Goal: Task Accomplishment & Management: Use online tool/utility

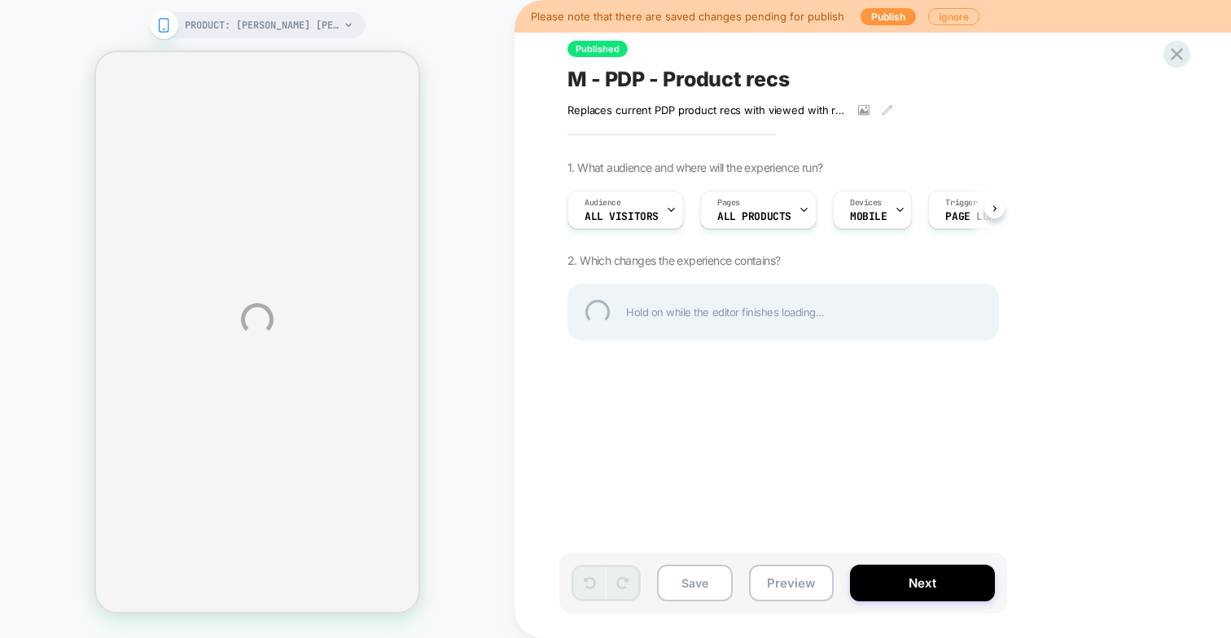
click at [767, 570] on div "PRODUCT: [PERSON_NAME] [PERSON_NAME] Mini Dress [[PERSON_NAME]] PRODUCT: [PERSO…" at bounding box center [615, 319] width 1231 height 638
click at [776, 586] on div "PRODUCT: [PERSON_NAME] [PERSON_NAME] Mini Dress [[PERSON_NAME]] PRODUCT: [PERSO…" at bounding box center [615, 319] width 1231 height 638
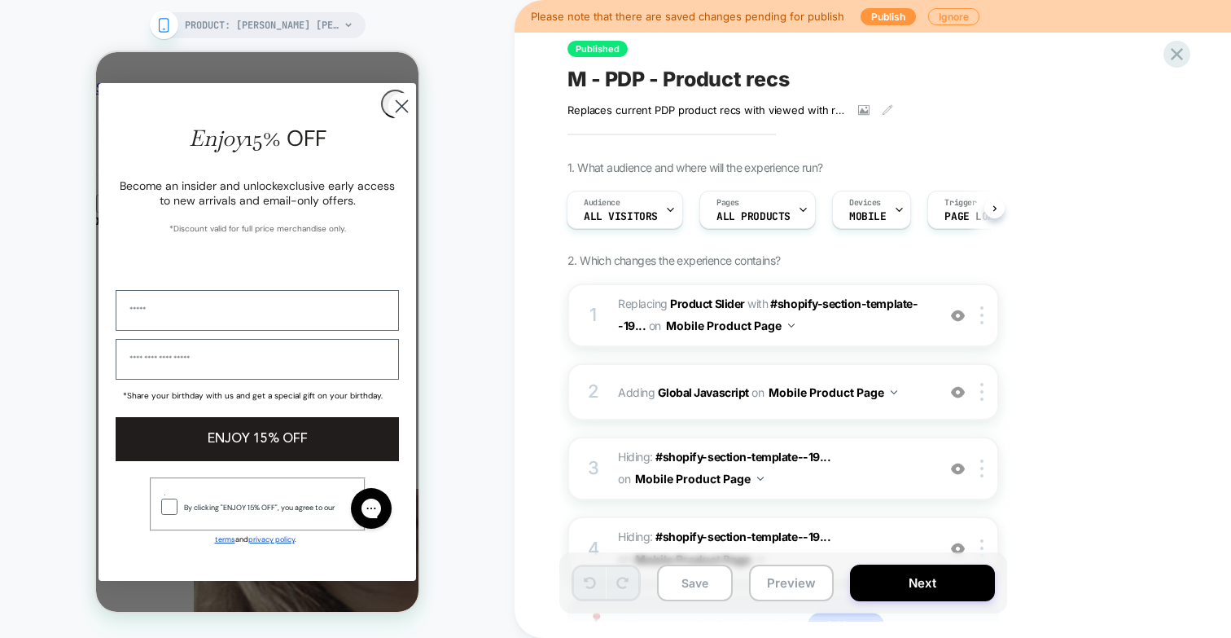
scroll to position [0, 4]
click at [393, 118] on circle "Close dialog" at bounding box center [401, 106] width 27 height 27
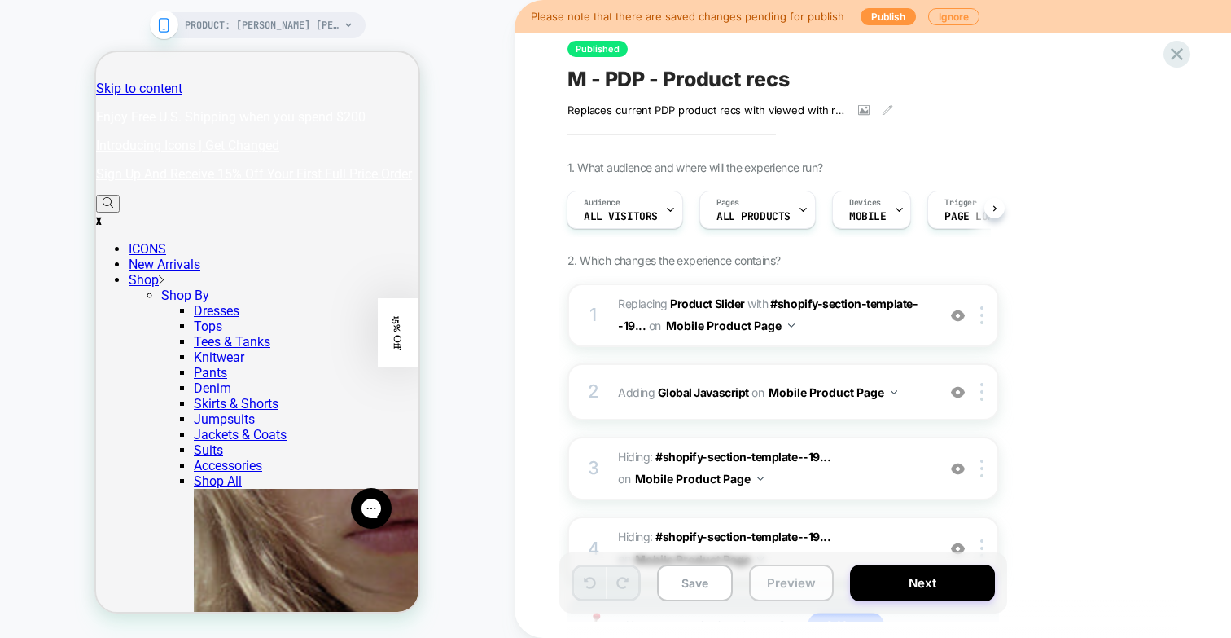
click at [774, 581] on button "Preview" at bounding box center [791, 582] width 85 height 37
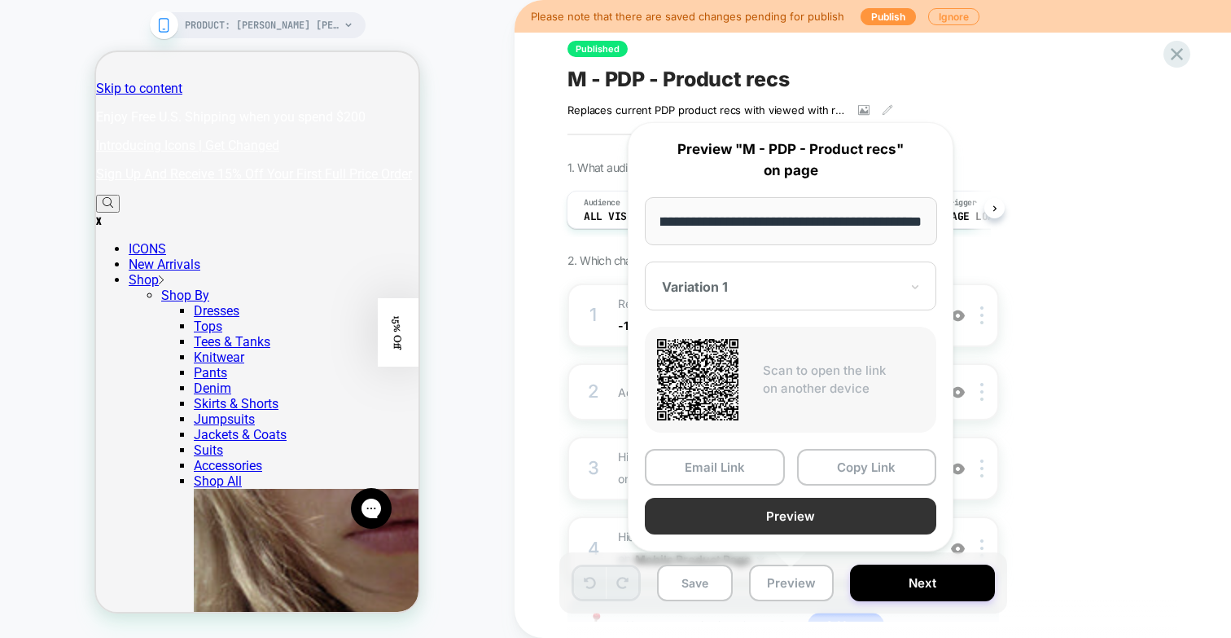
scroll to position [0, 0]
click at [757, 512] on button "Preview" at bounding box center [791, 516] width 292 height 37
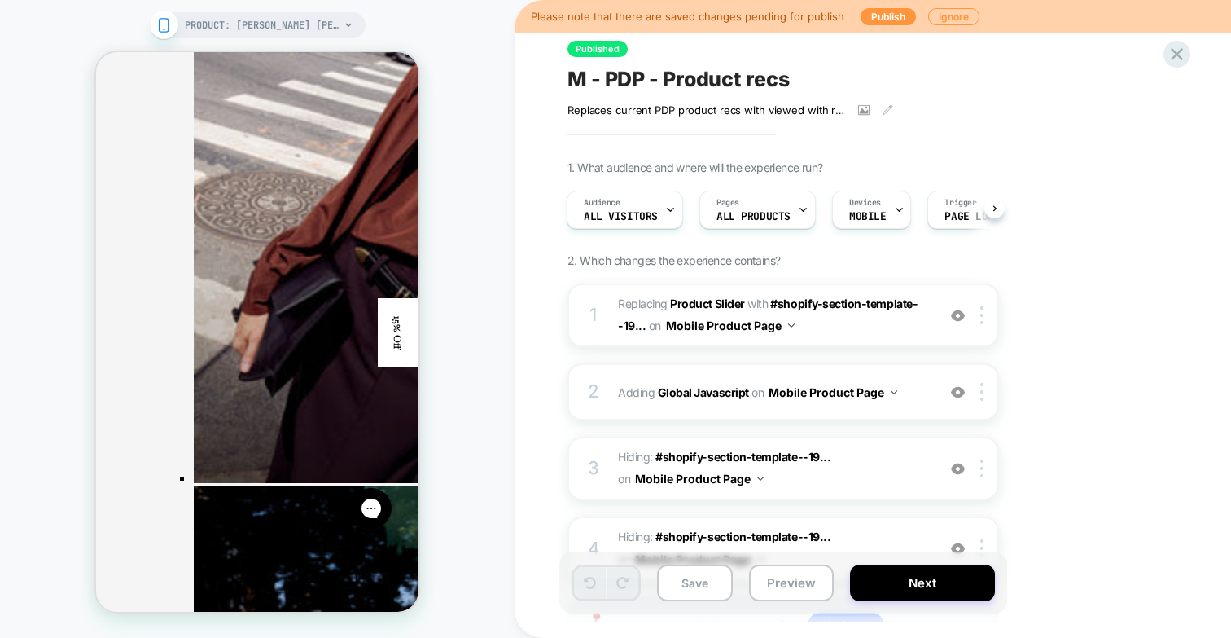
scroll to position [2534, 0]
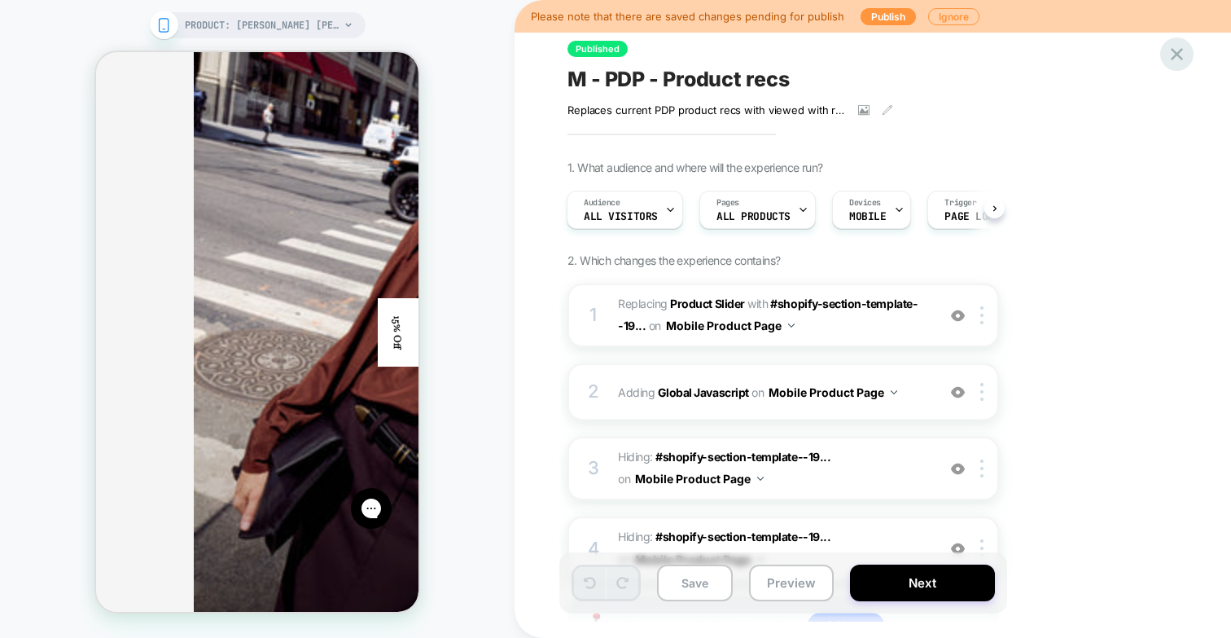
click at [1165, 56] on div at bounding box center [1177, 53] width 33 height 33
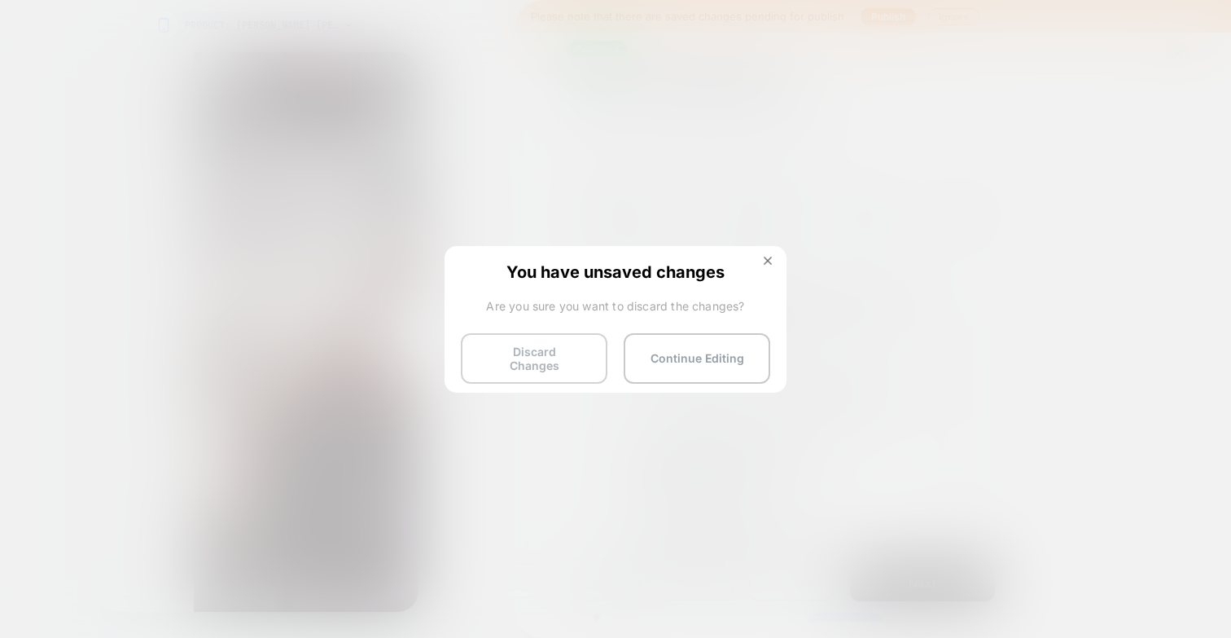
click at [518, 343] on button "Discard Changes" at bounding box center [534, 358] width 147 height 50
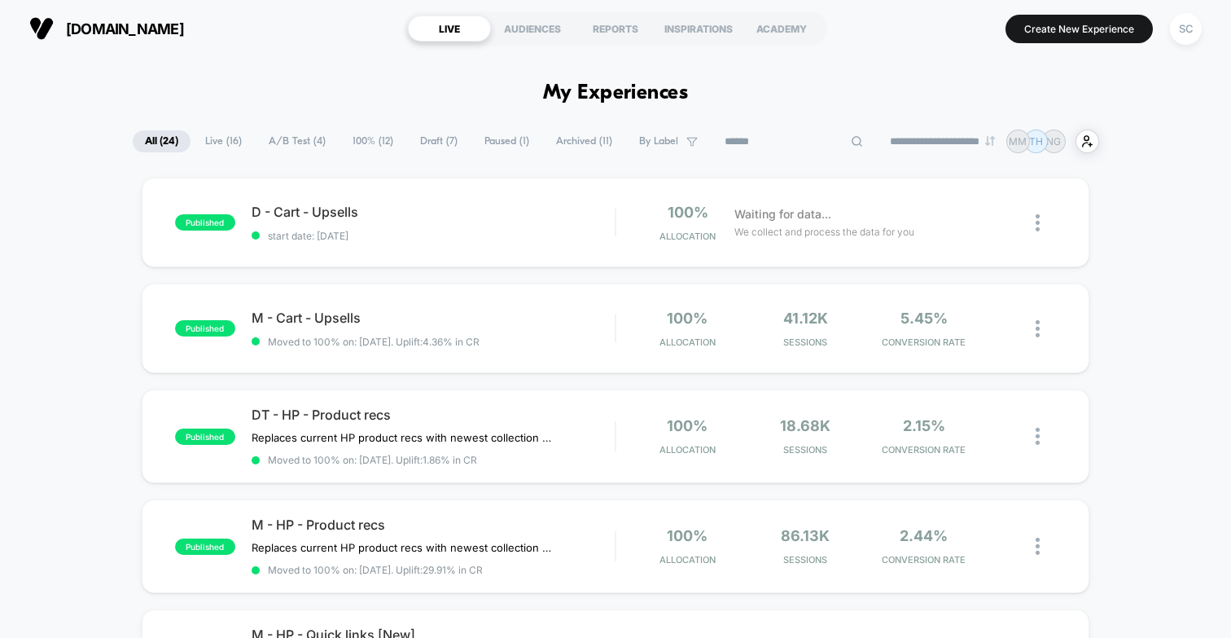
click at [790, 139] on input at bounding box center [794, 142] width 163 height 20
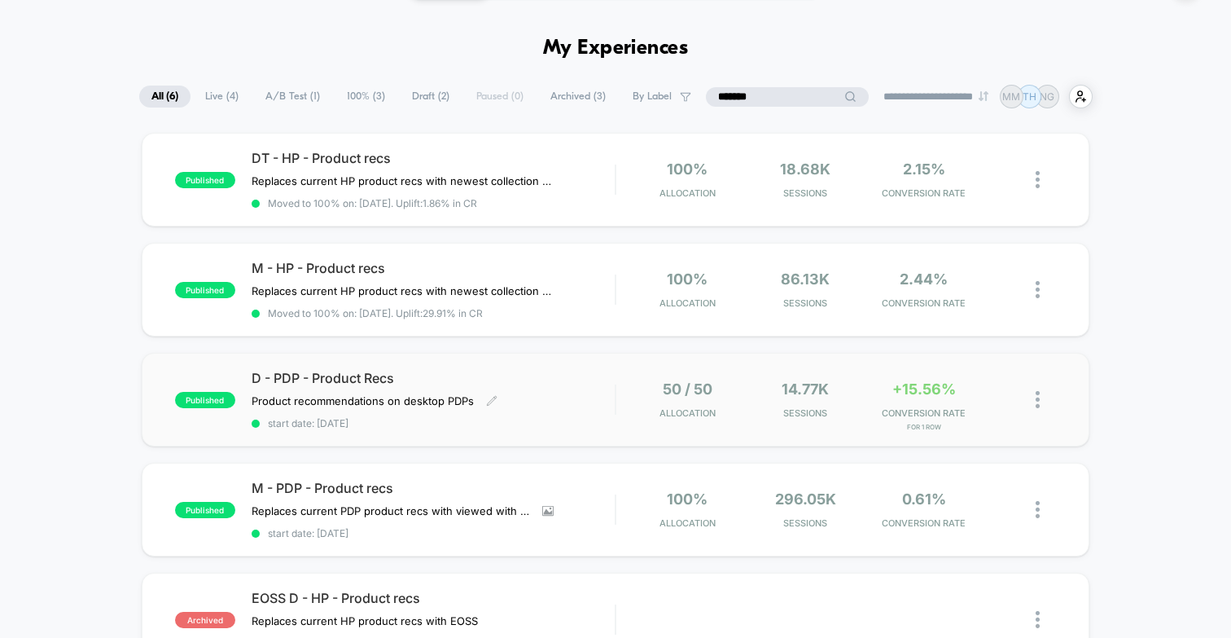
scroll to position [169, 0]
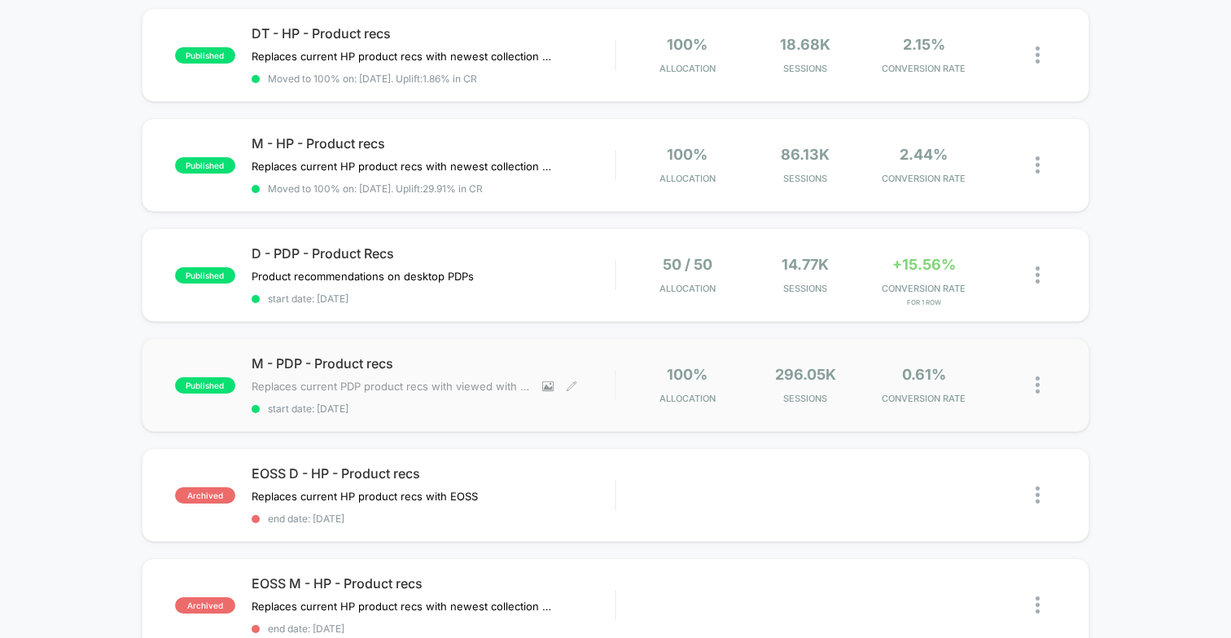
type input "*******"
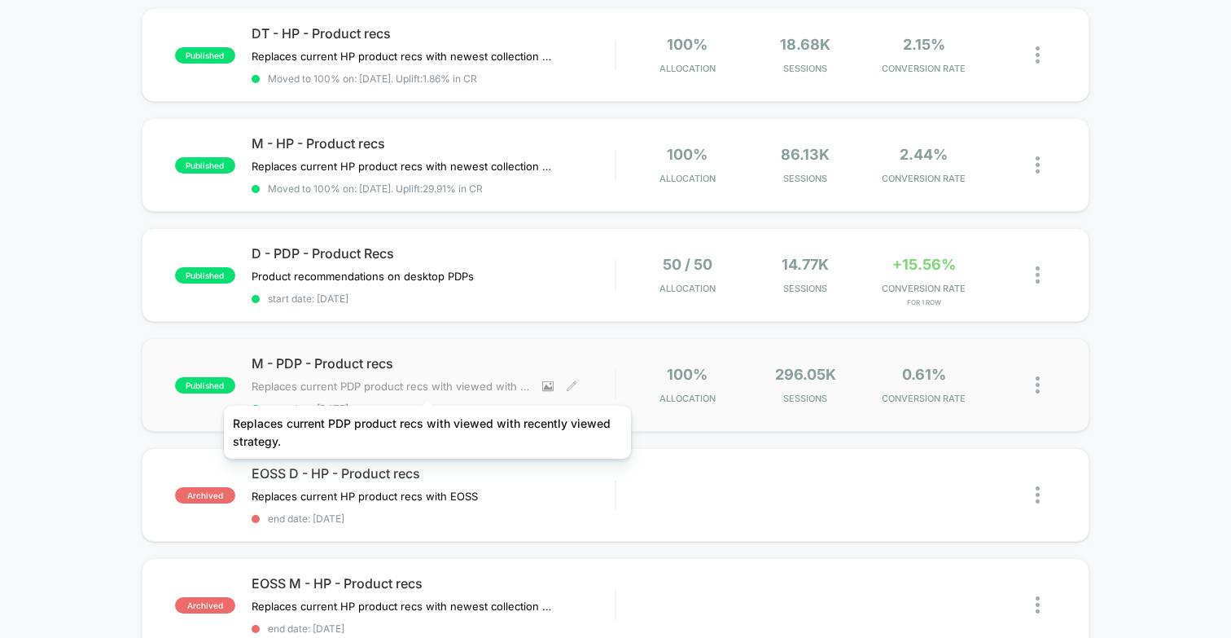
click at [428, 385] on span "Replaces current PDP product recs with viewed with recently viewed strategy." at bounding box center [391, 386] width 279 height 13
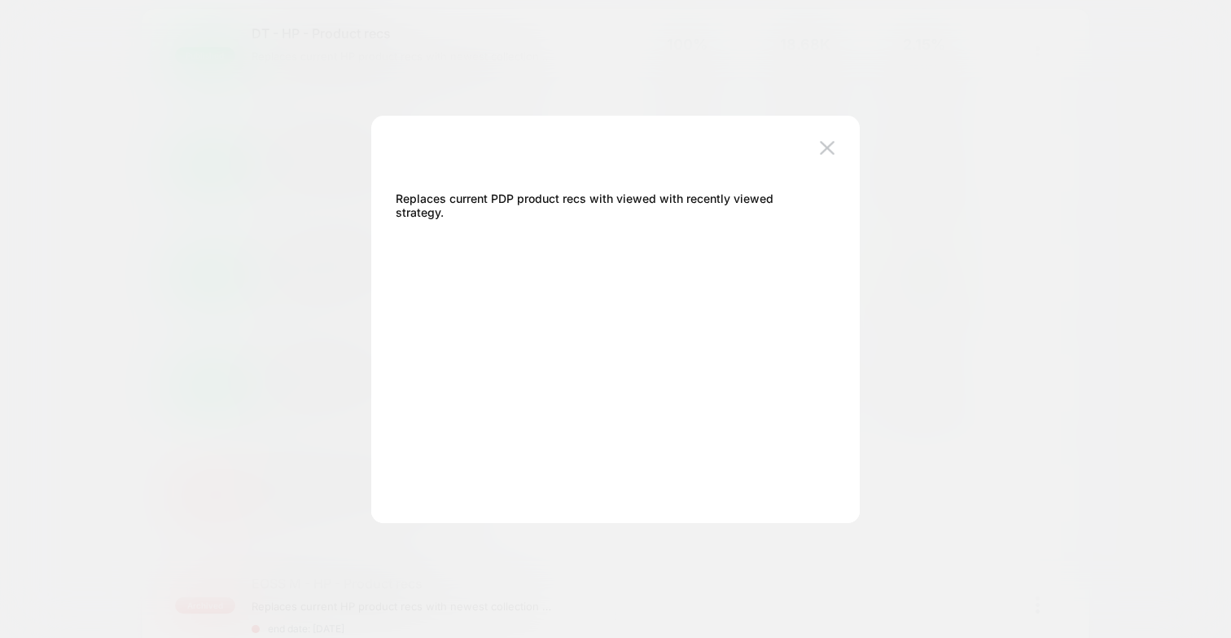
click at [343, 374] on div at bounding box center [615, 319] width 1231 height 638
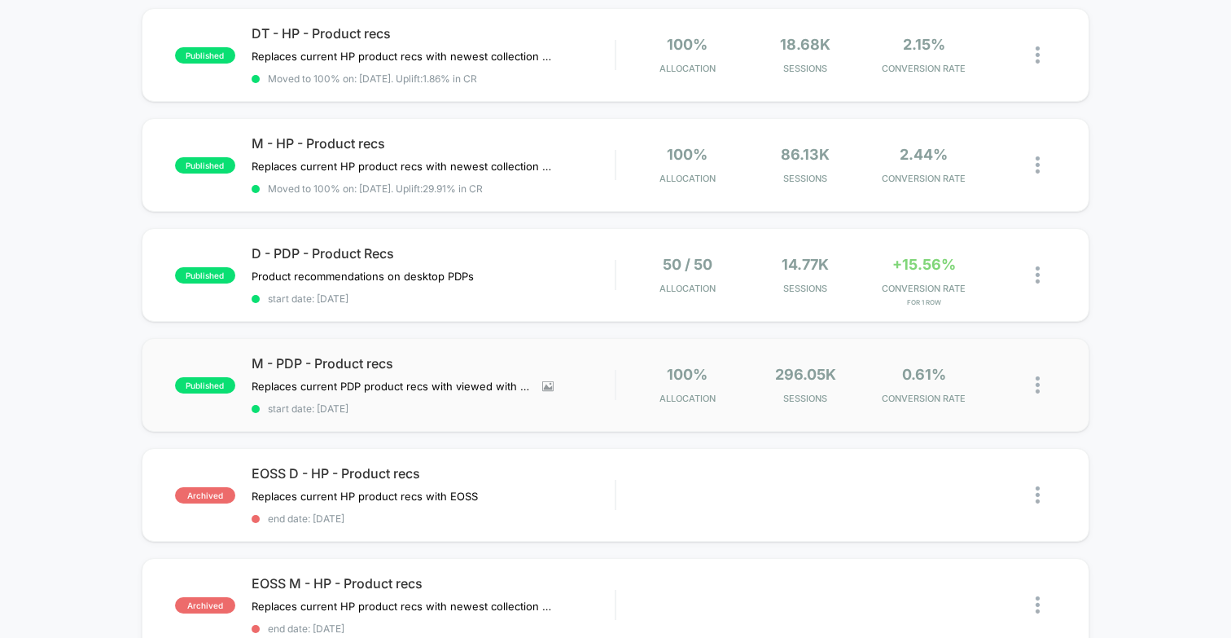
click at [410, 343] on div "published M - PDP - Product recs Replaces current PDP product recs with viewed …" at bounding box center [616, 385] width 948 height 94
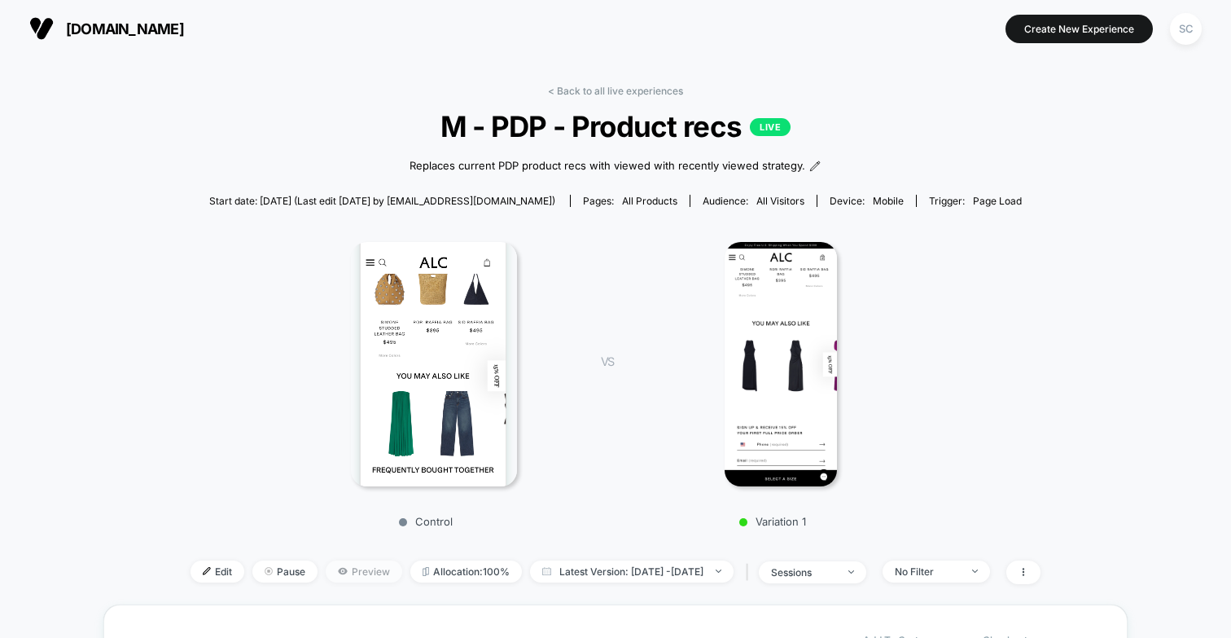
click at [337, 564] on span "Preview" at bounding box center [364, 571] width 77 height 22
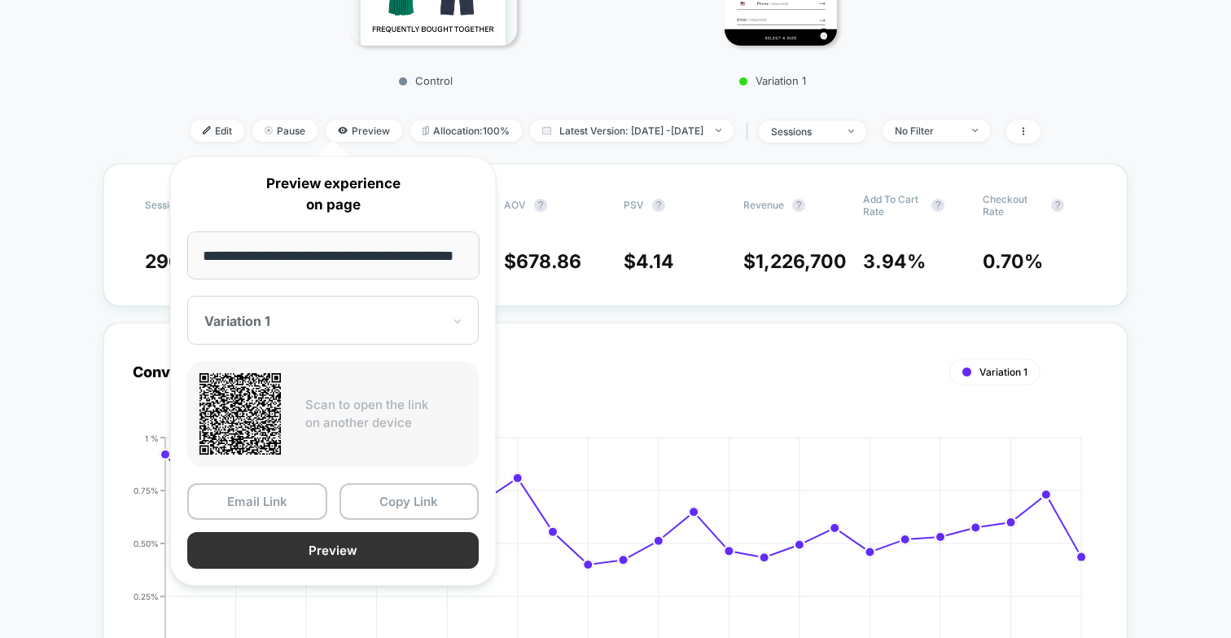
click at [319, 546] on button "Preview" at bounding box center [333, 550] width 292 height 37
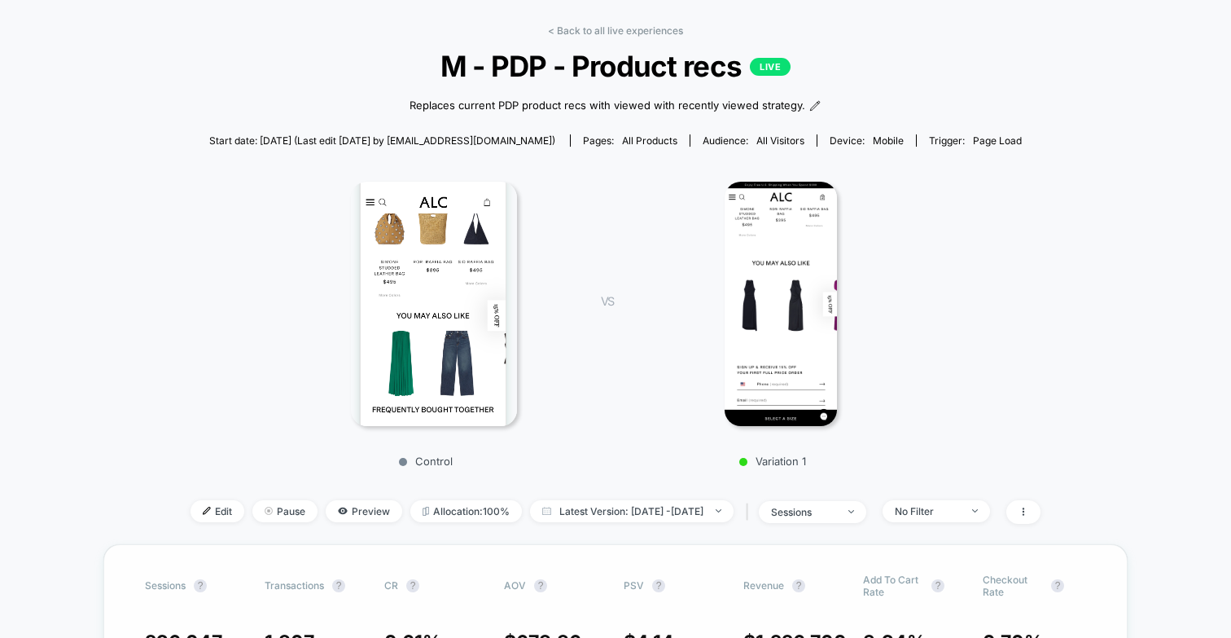
scroll to position [25, 0]
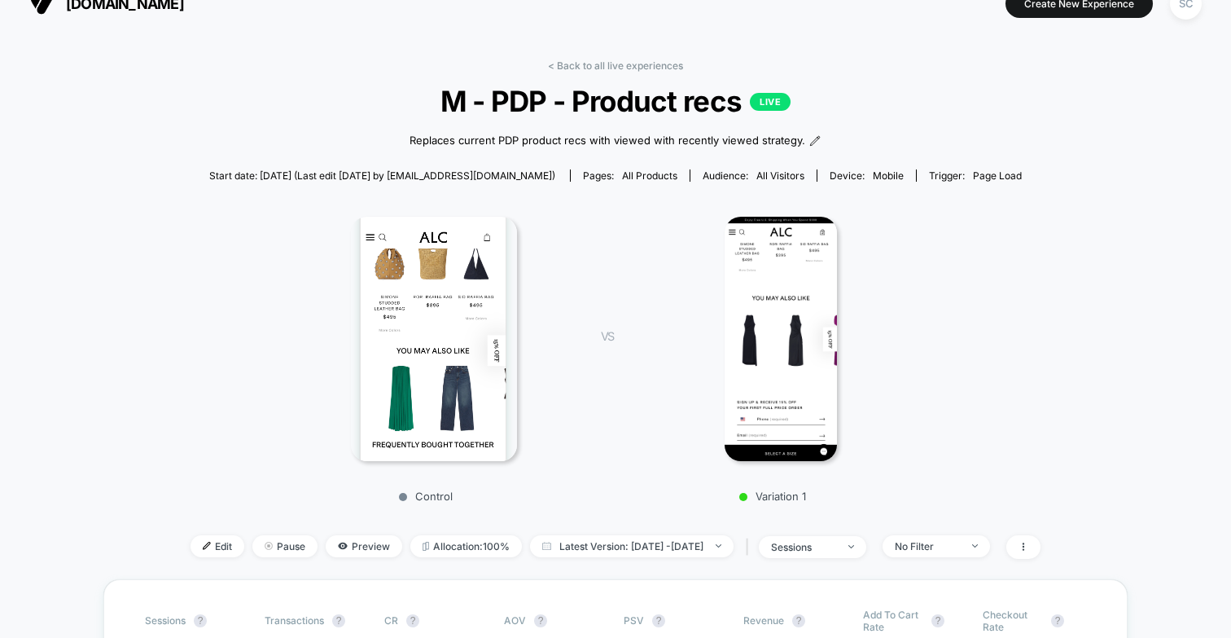
click at [191, 555] on div "Edit Pause Preview Allocation: 100% Latest Version: [DATE] - [DATE] | sessions …" at bounding box center [616, 547] width 850 height 24
click at [203, 547] on img at bounding box center [207, 546] width 8 height 8
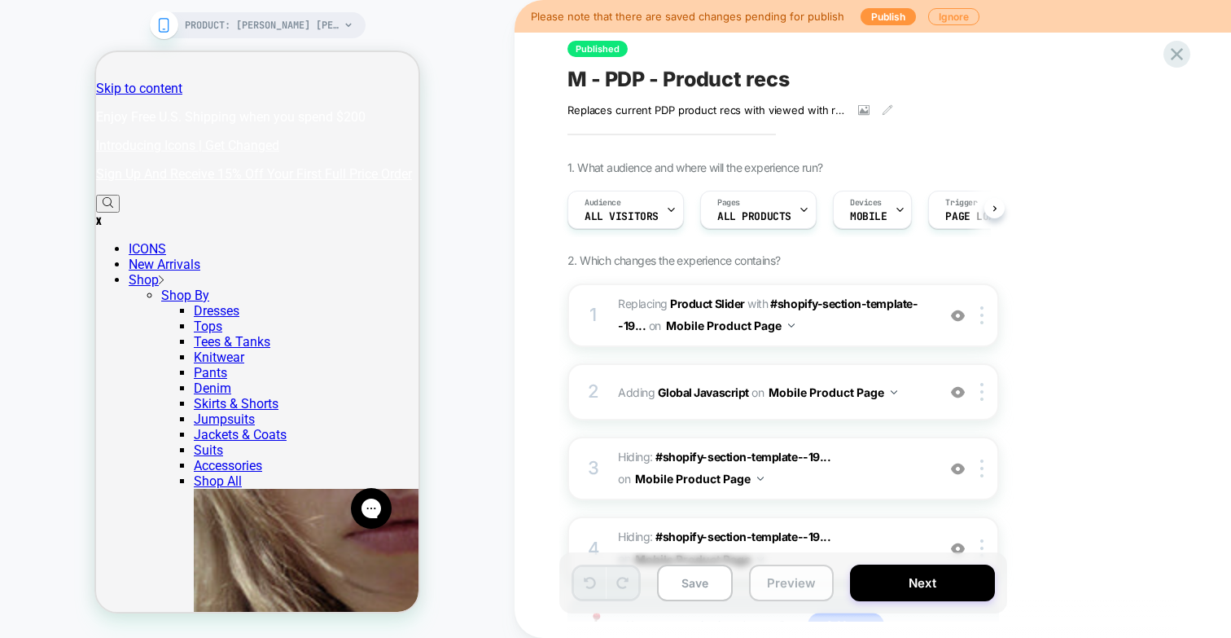
click at [773, 580] on button "Preview" at bounding box center [791, 582] width 85 height 37
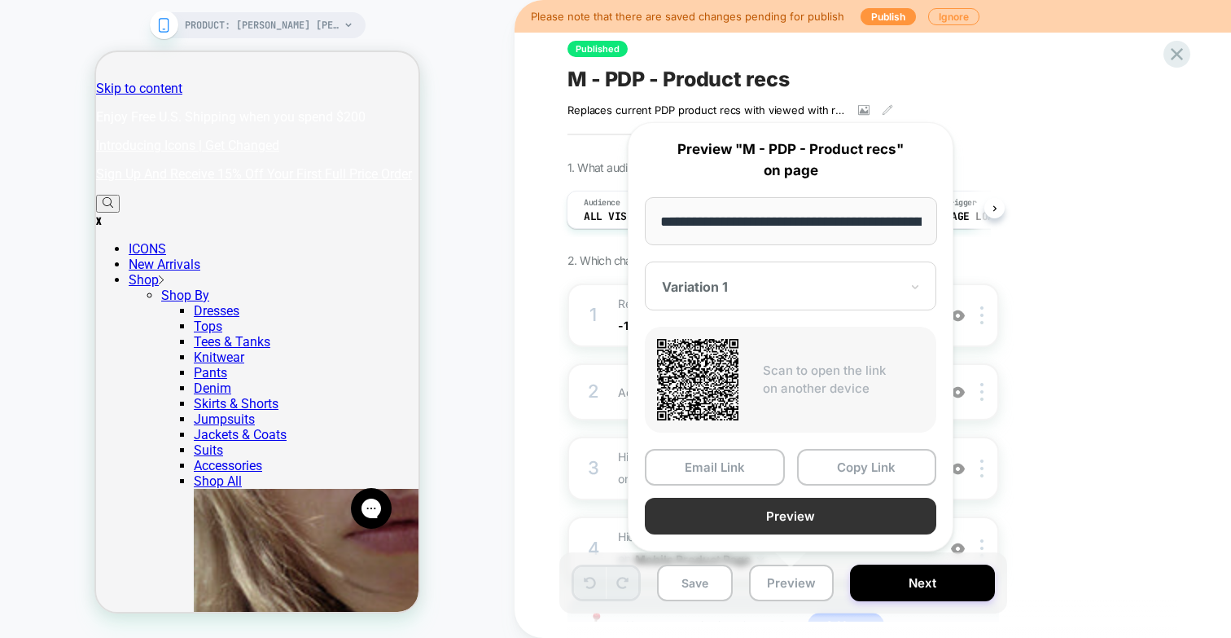
click at [757, 514] on button "Preview" at bounding box center [791, 516] width 292 height 37
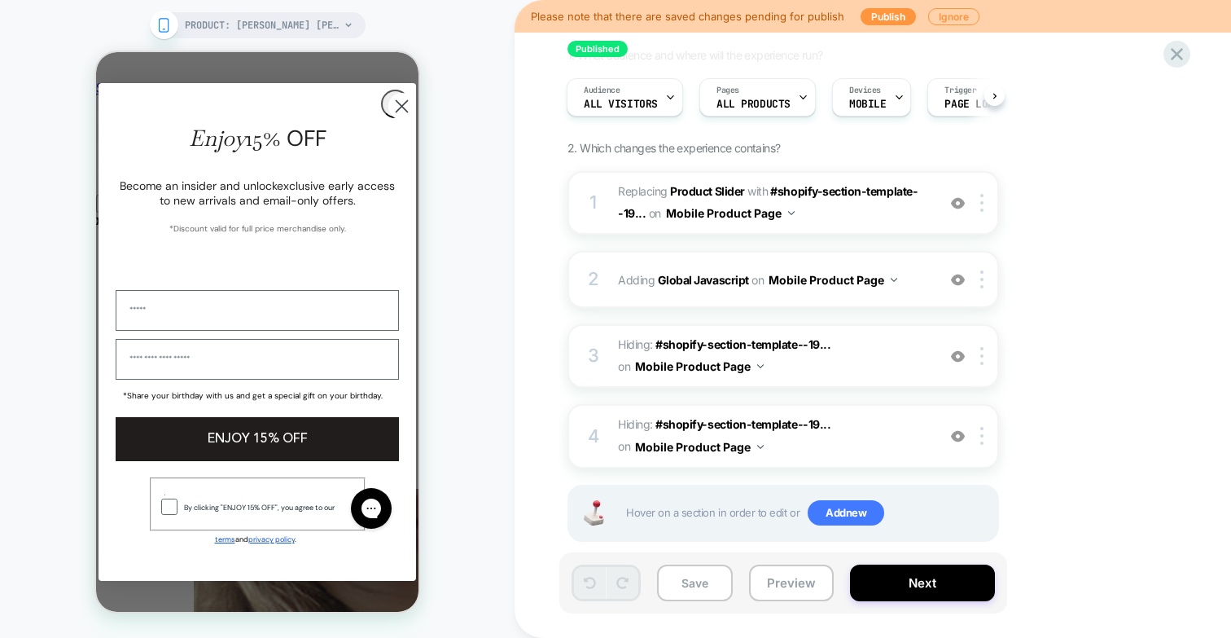
scroll to position [97, 0]
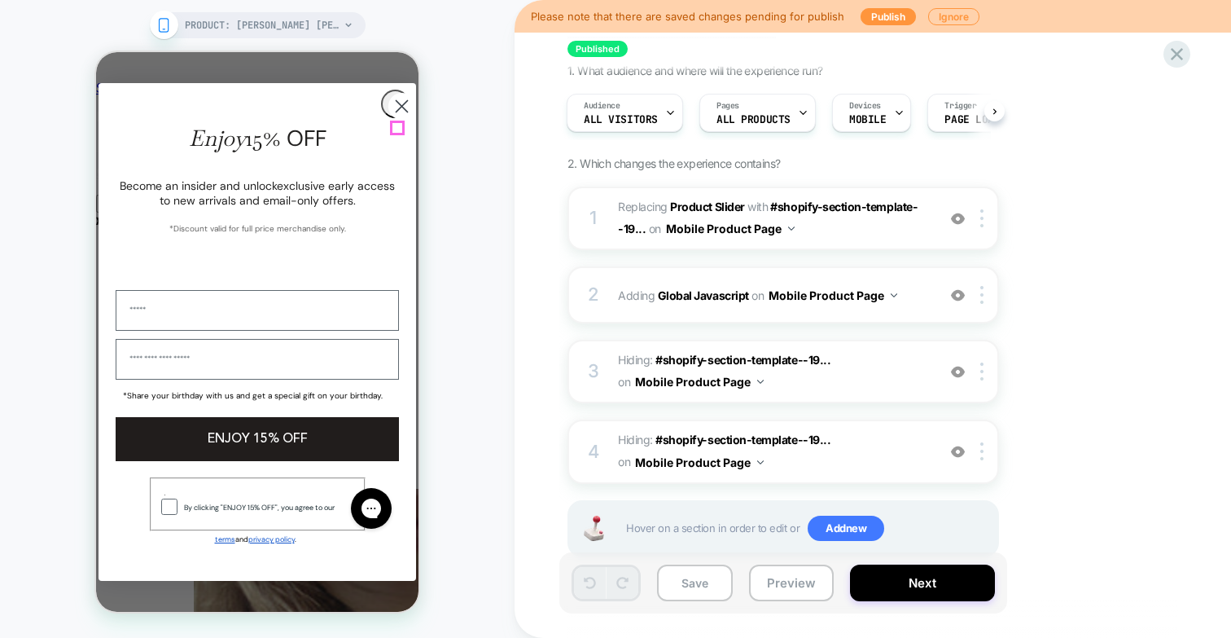
click at [397, 112] on icon "Close dialog" at bounding box center [402, 105] width 11 height 11
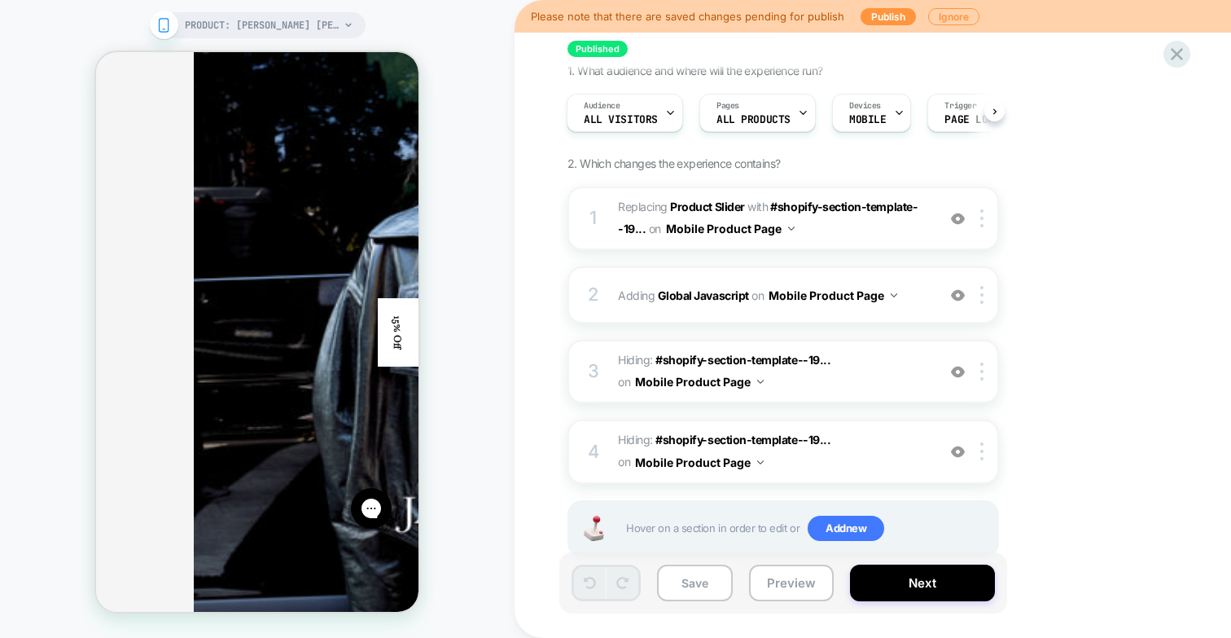
scroll to position [3149, 0]
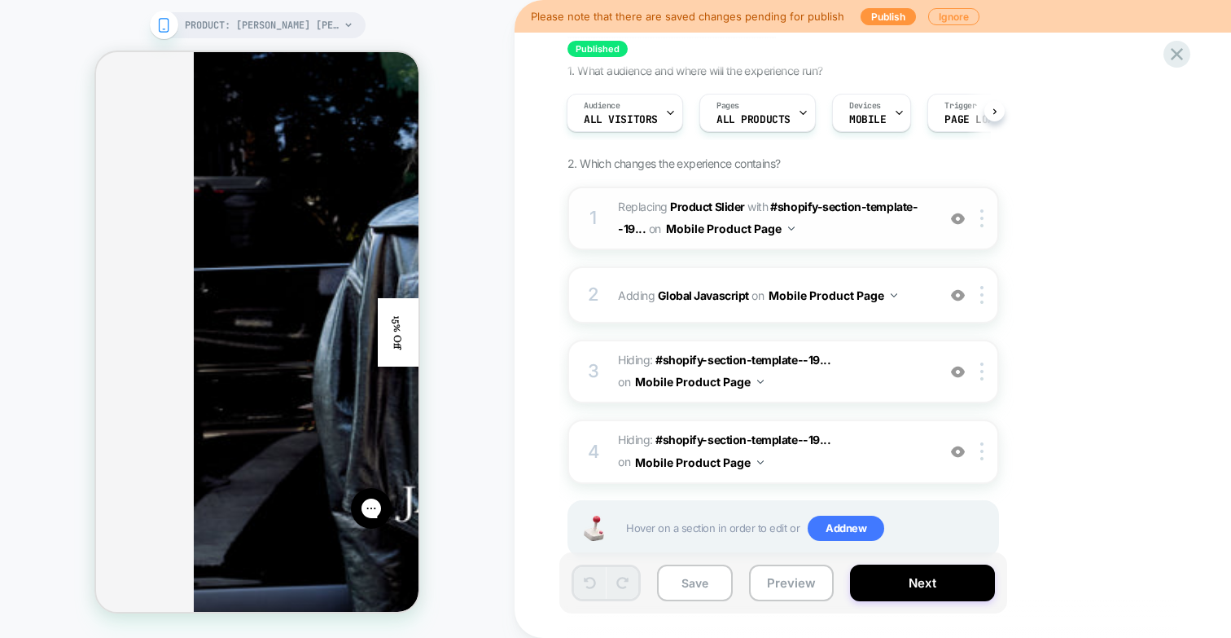
click at [826, 214] on span "#_loomi_addon_1749056954332_dup1755591968 Replacing Product Slider WITH #shopif…" at bounding box center [773, 218] width 310 height 44
click at [962, 212] on img at bounding box center [958, 219] width 14 height 14
click at [981, 219] on img at bounding box center [982, 218] width 3 height 18
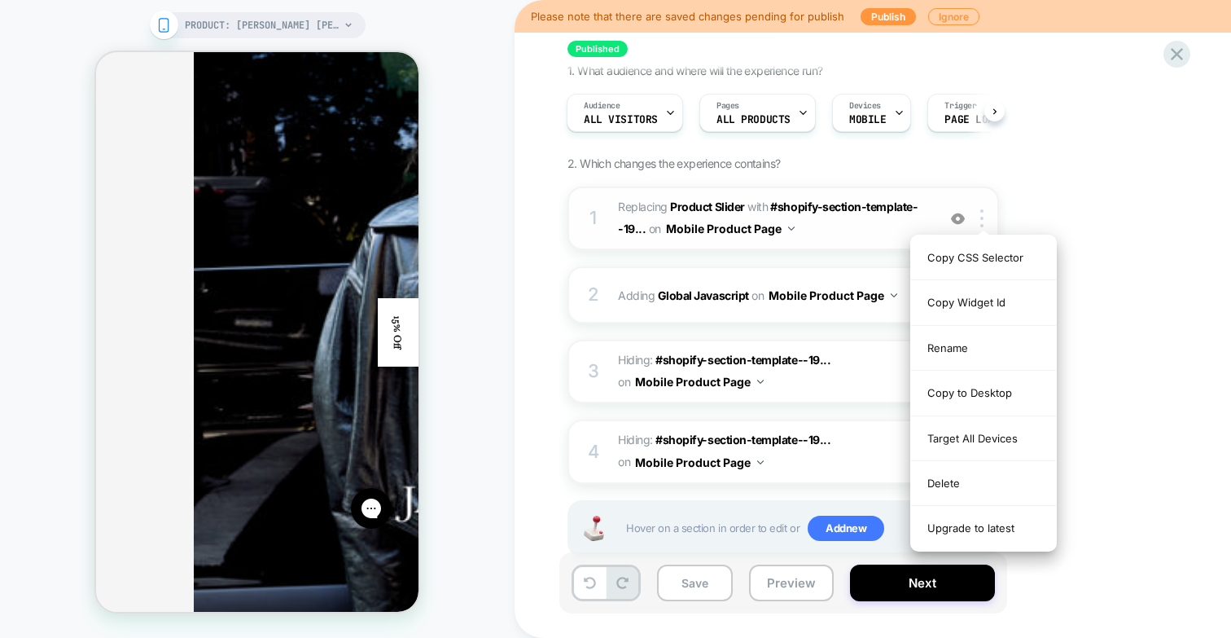
click at [800, 218] on span "#_loomi_addon_1749056954332_dup1755591968 Replacing Product Slider WITH #shopif…" at bounding box center [773, 218] width 310 height 44
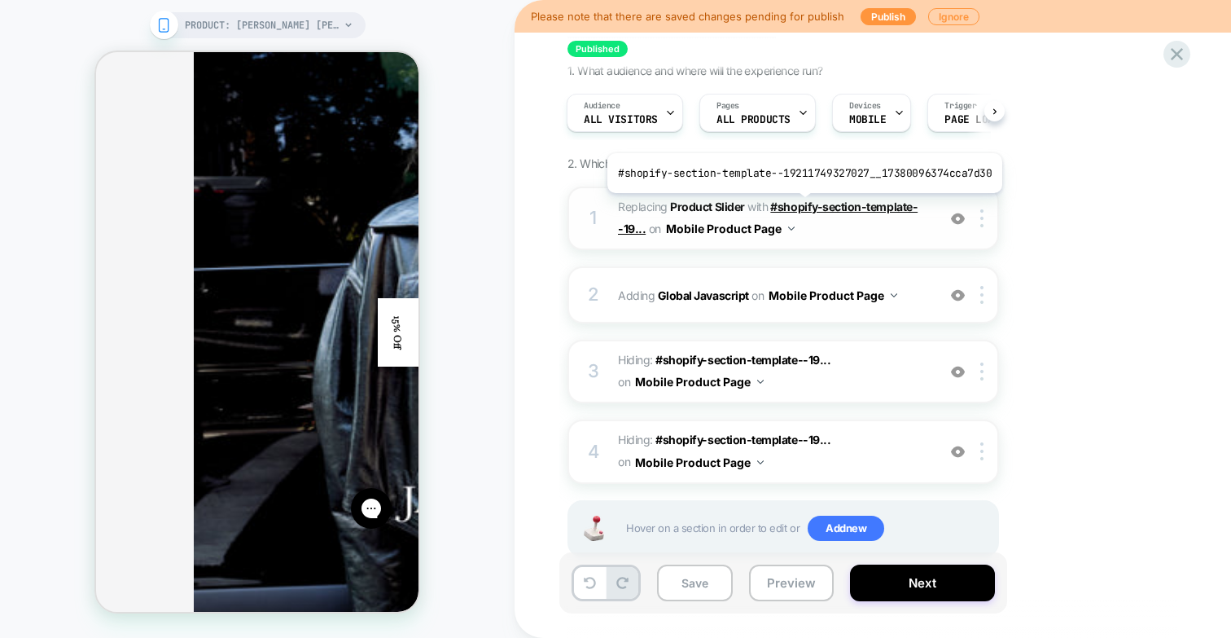
click at [801, 205] on span "#shopify-section-template--19..." at bounding box center [768, 218] width 300 height 36
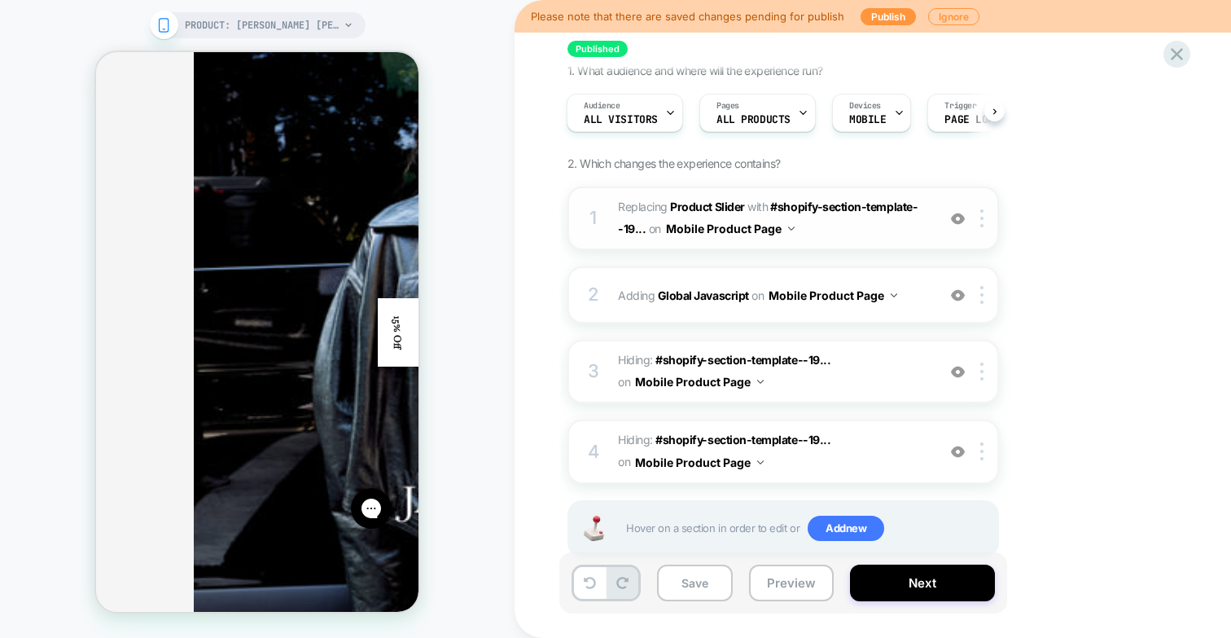
click at [851, 227] on span "#_loomi_addon_1749056954332_dup1755591968 Replacing Product Slider WITH #shopif…" at bounding box center [773, 218] width 310 height 44
click at [978, 217] on div at bounding box center [985, 218] width 27 height 18
click at [1089, 400] on div "1. What audience and where will the experience run? Audience All Visitors Pages…" at bounding box center [865, 331] width 595 height 534
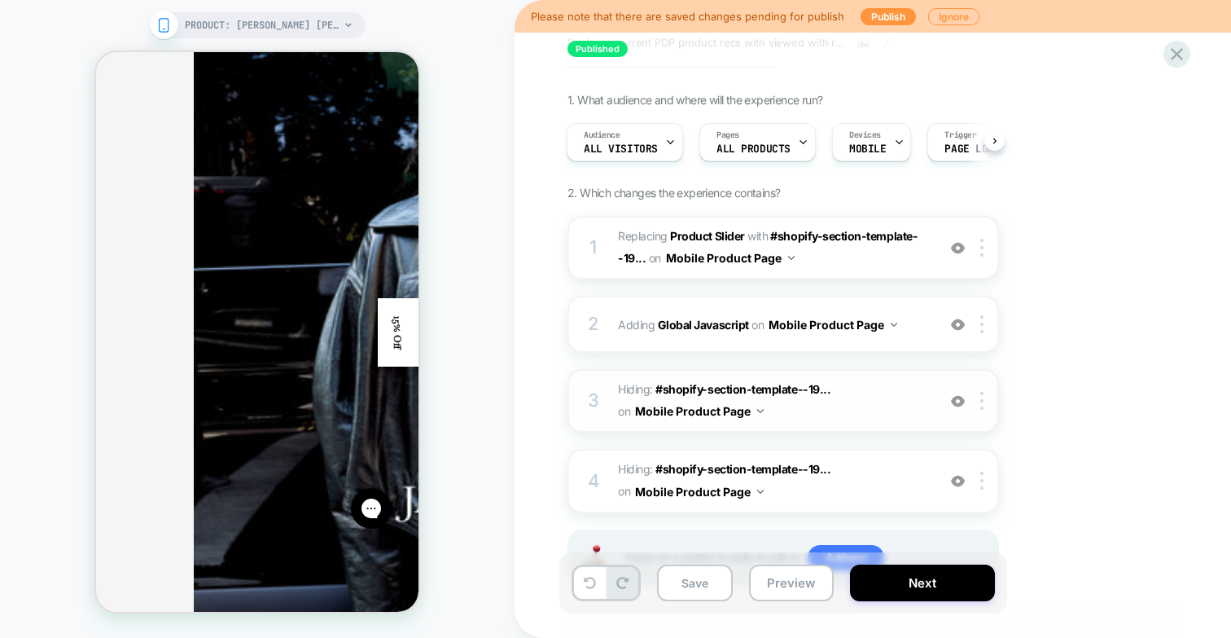
click at [956, 405] on img at bounding box center [958, 401] width 14 height 14
click at [956, 481] on img at bounding box center [958, 481] width 14 height 14
click at [985, 248] on div at bounding box center [985, 248] width 27 height 18
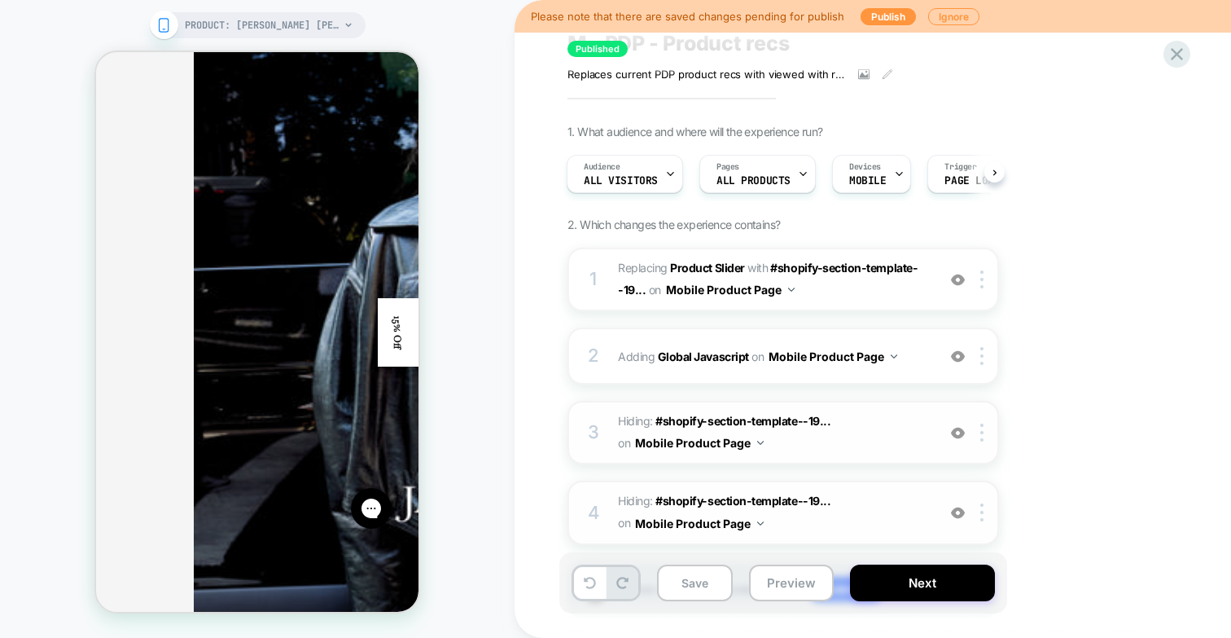
scroll to position [0, 0]
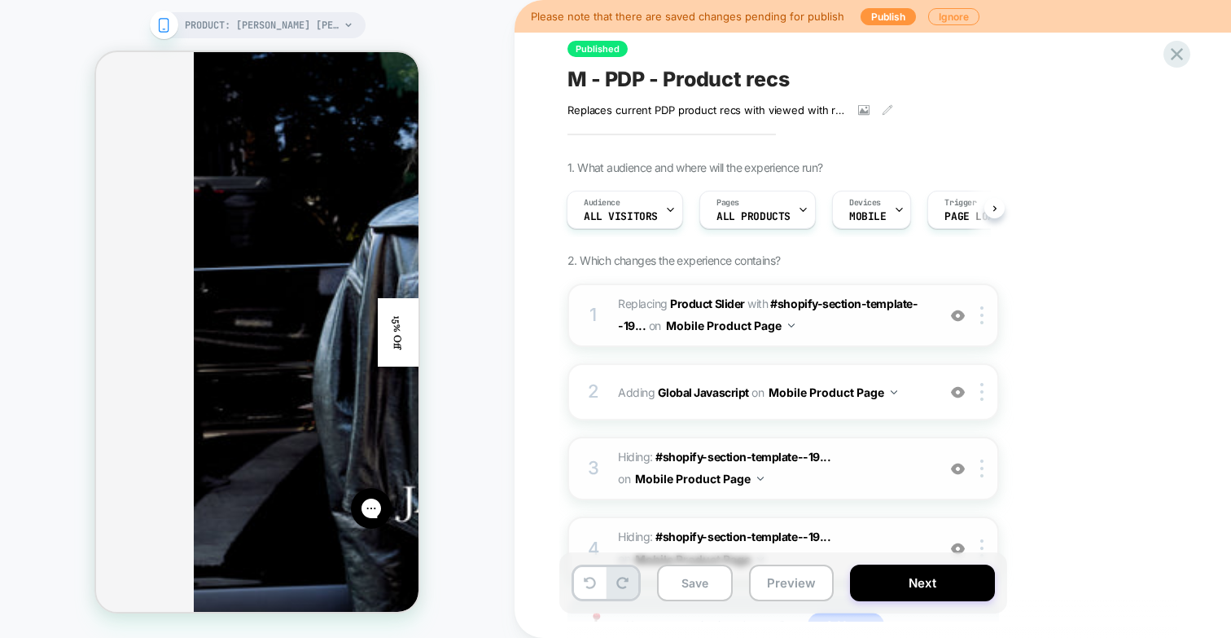
click at [866, 337] on div "1 #_loomi_addon_1749056954332_dup1755591968 Replacing Product Slider WITH #shop…" at bounding box center [784, 315] width 432 height 64
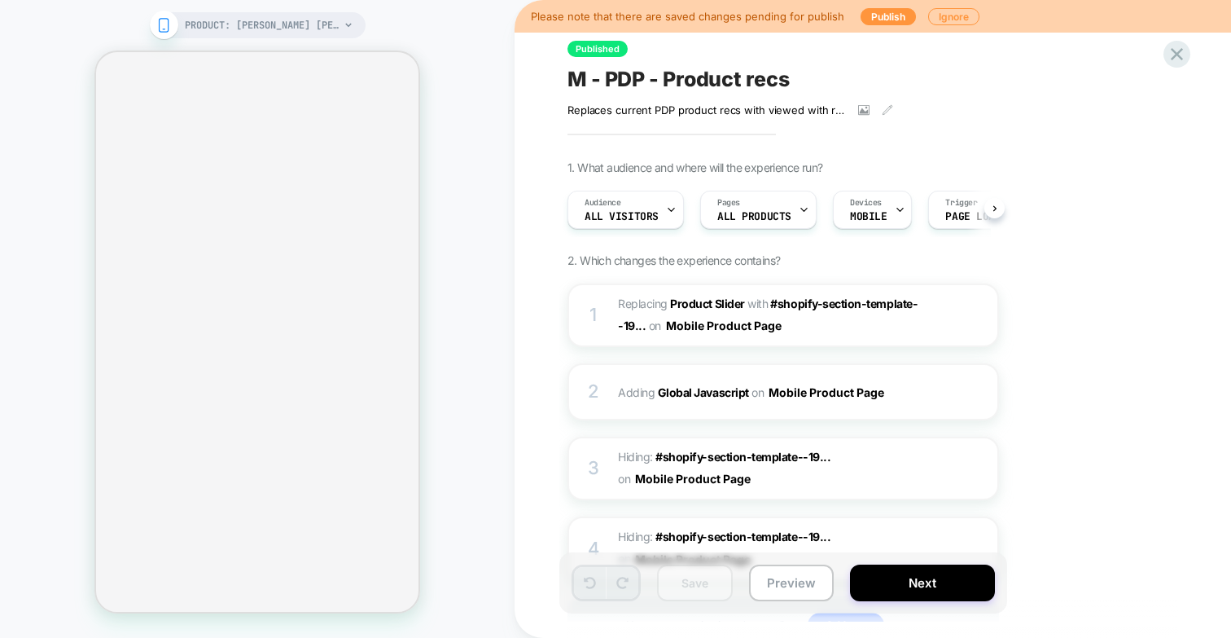
scroll to position [0, 1]
click at [981, 313] on img at bounding box center [982, 315] width 3 height 18
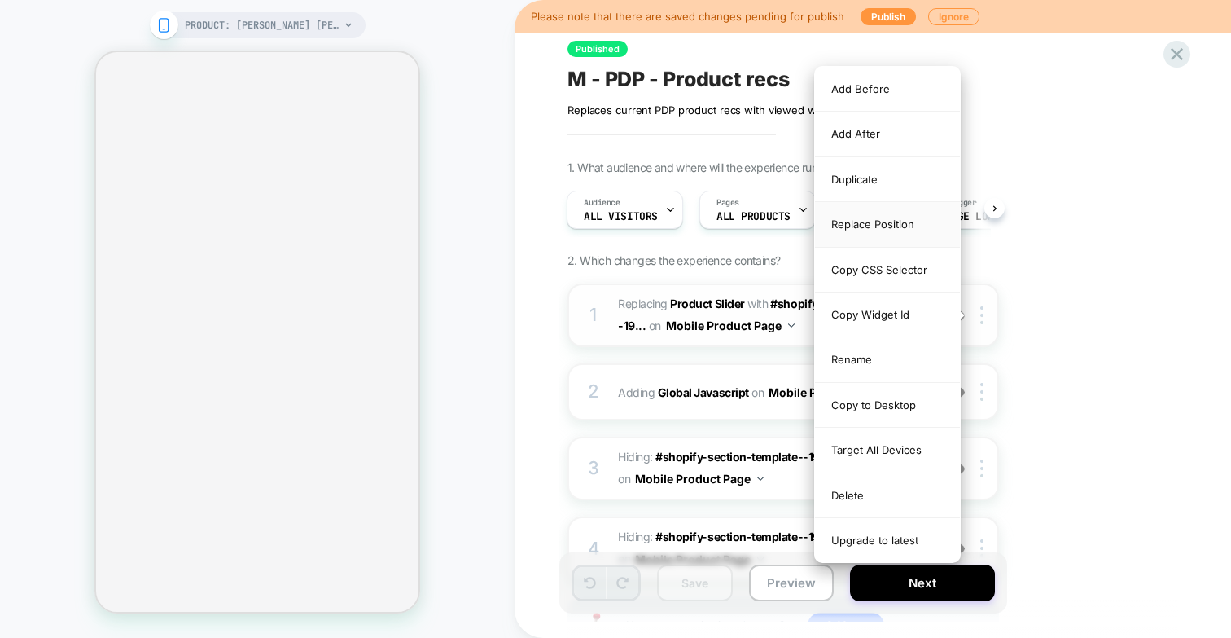
click at [871, 223] on div "Replace Position" at bounding box center [887, 224] width 145 height 45
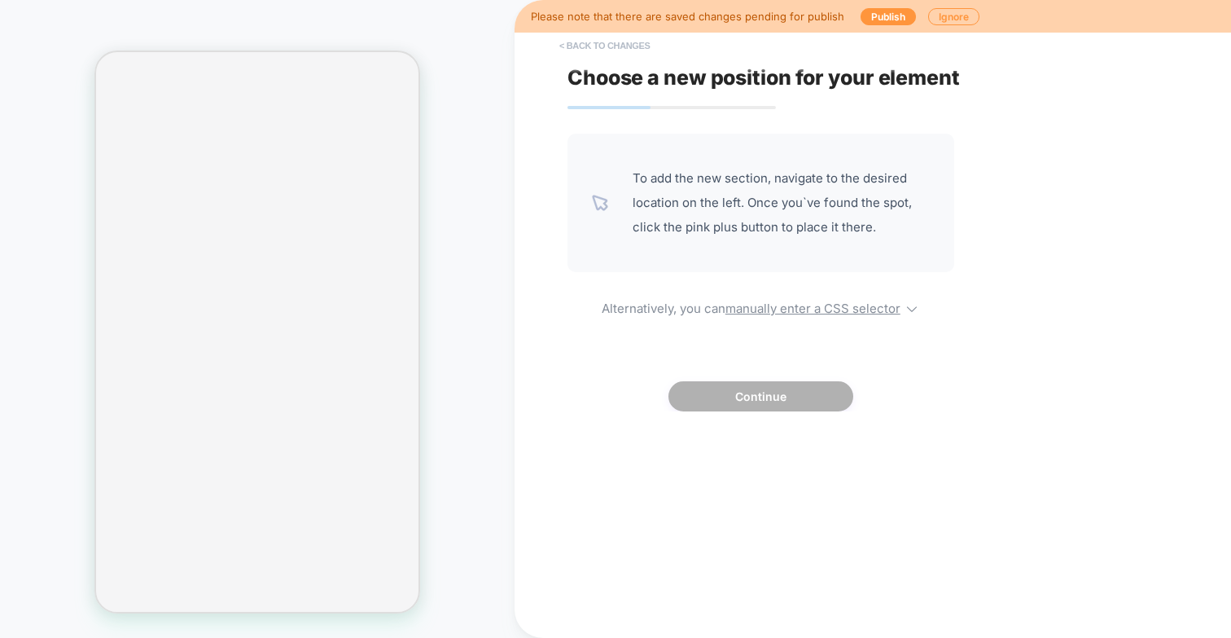
click at [601, 46] on button "< Back to changes" at bounding box center [604, 46] width 107 height 26
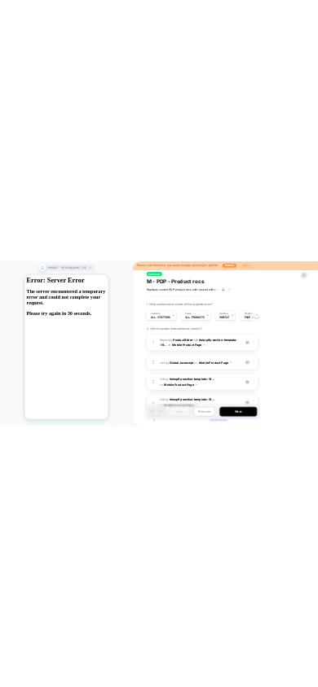
scroll to position [0, 1]
